Goal: Answer question/provide support

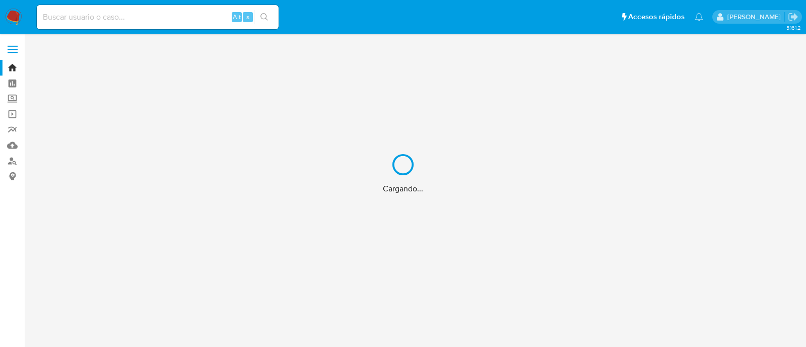
click at [13, 116] on div "Cargando..." at bounding box center [403, 173] width 806 height 347
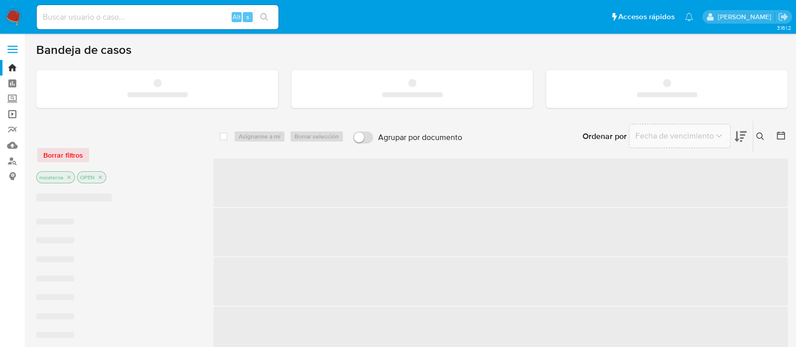
drag, startPoint x: 0, startPoint y: 0, endPoint x: 13, endPoint y: 116, distance: 117.0
click at [13, 116] on link "Operaciones masivas" at bounding box center [60, 114] width 120 height 16
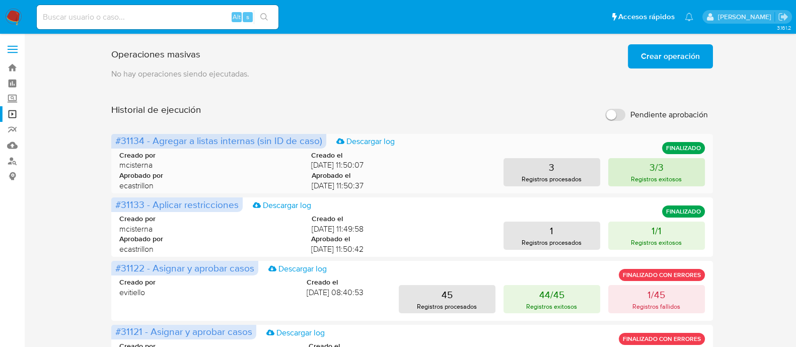
click at [637, 175] on p "Registros exitosos" at bounding box center [656, 179] width 51 height 10
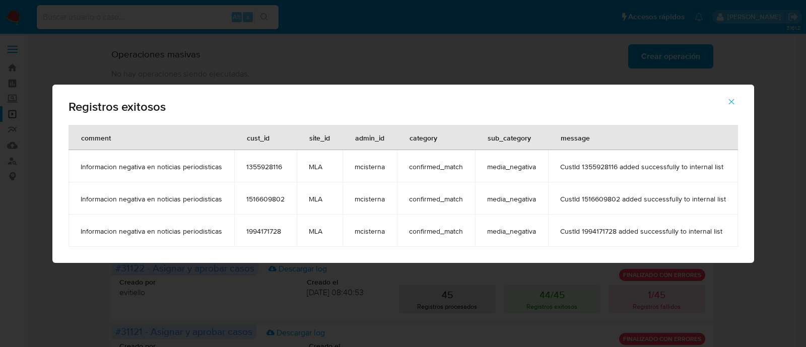
click at [729, 97] on icon "button" at bounding box center [731, 101] width 9 height 9
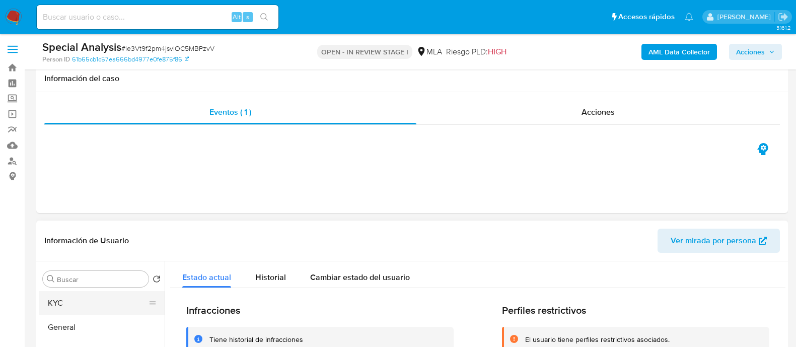
scroll to position [189, 0]
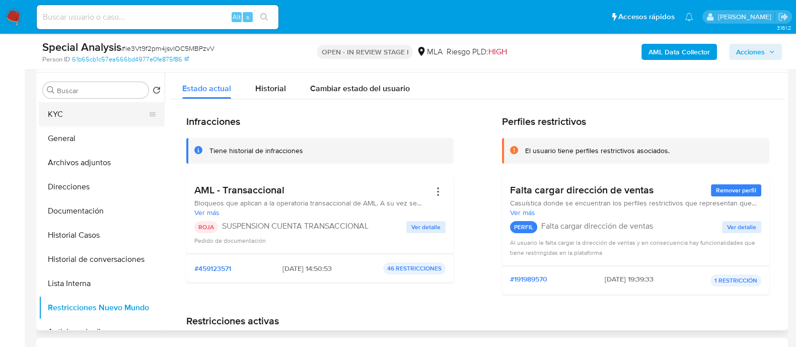
click at [65, 117] on button "KYC" at bounding box center [98, 114] width 118 height 24
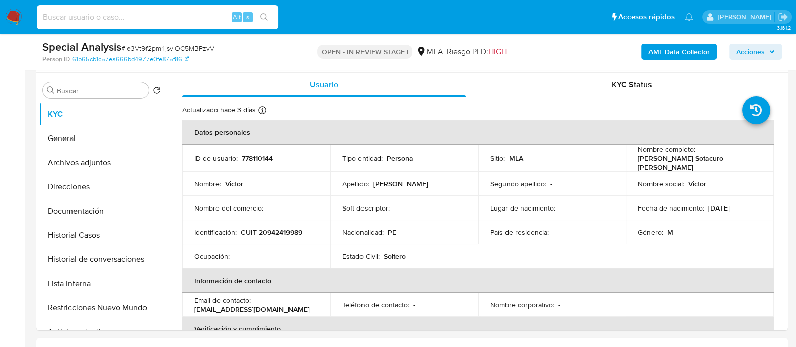
click at [171, 16] on input at bounding box center [158, 17] width 242 height 13
paste input "RAc0Li6cLC19gwlPw8C5PiLS"
type input "RAc0Li6cLC19gwlPw8C5PiLS"
click at [272, 22] on button "search-icon" at bounding box center [264, 17] width 21 height 14
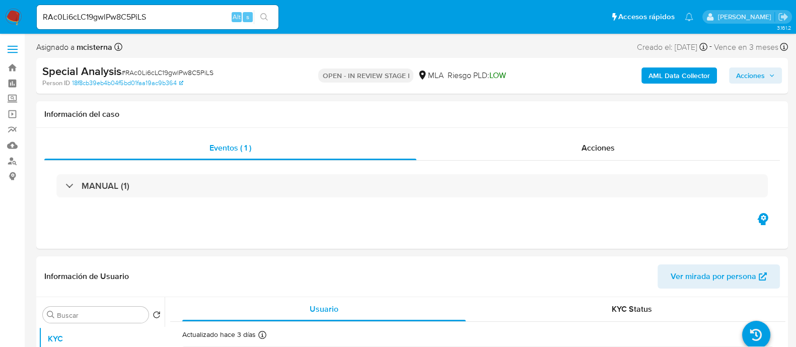
select select "10"
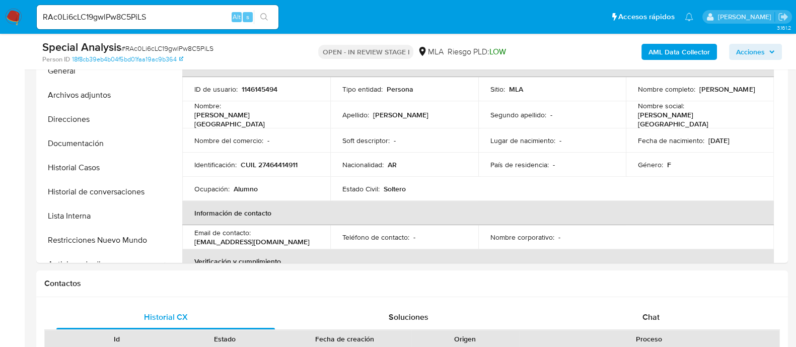
scroll to position [315, 0]
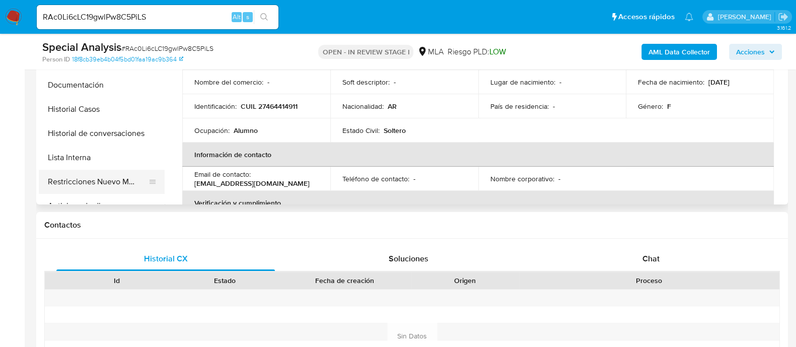
click at [126, 179] on button "Restricciones Nuevo Mundo" at bounding box center [98, 182] width 118 height 24
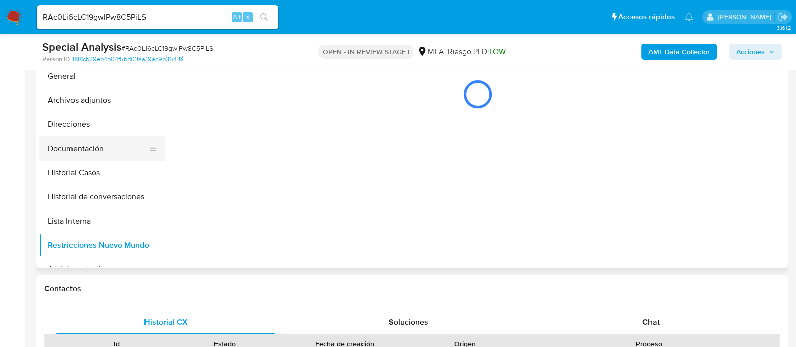
scroll to position [189, 0]
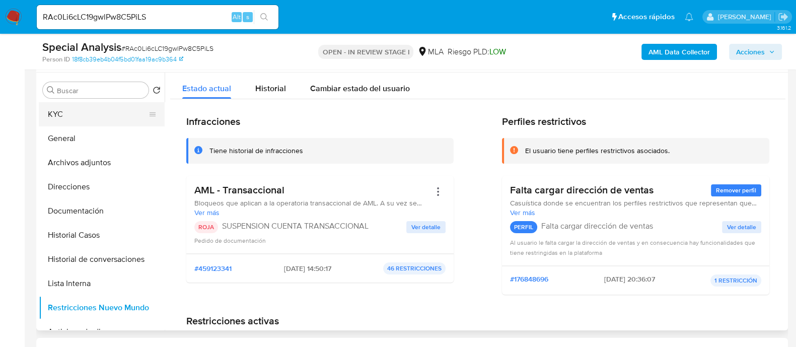
click at [92, 117] on button "KYC" at bounding box center [98, 114] width 118 height 24
